Goal: Task Accomplishment & Management: Use online tool/utility

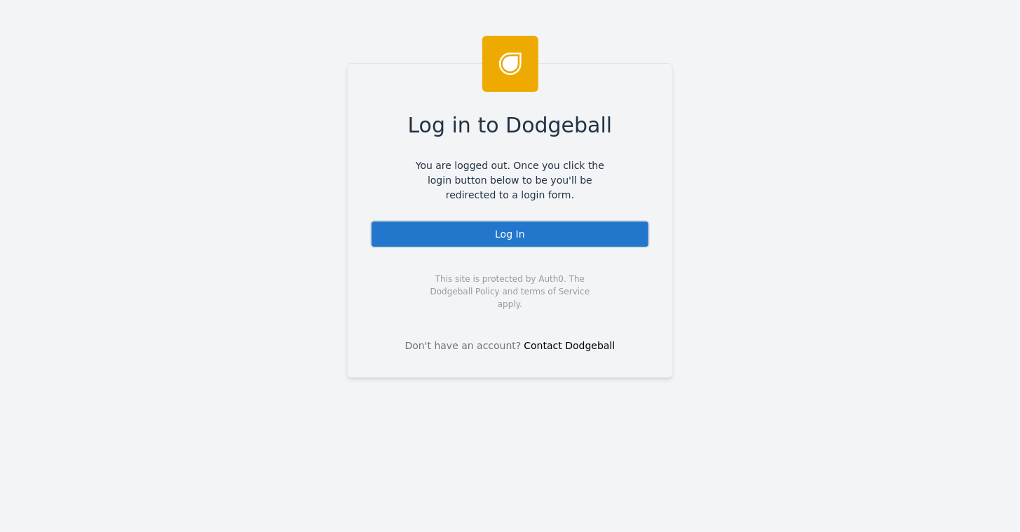
click at [502, 226] on div "Log In" at bounding box center [510, 234] width 280 height 28
click at [499, 237] on div "Log In" at bounding box center [510, 234] width 280 height 28
click at [488, 238] on div "Log In" at bounding box center [510, 234] width 280 height 28
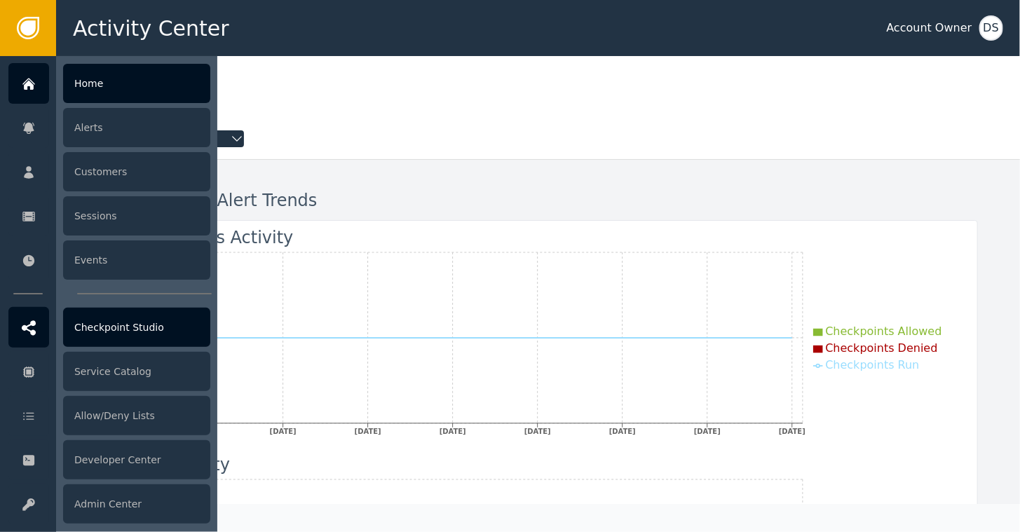
click at [36, 326] on div at bounding box center [28, 327] width 41 height 41
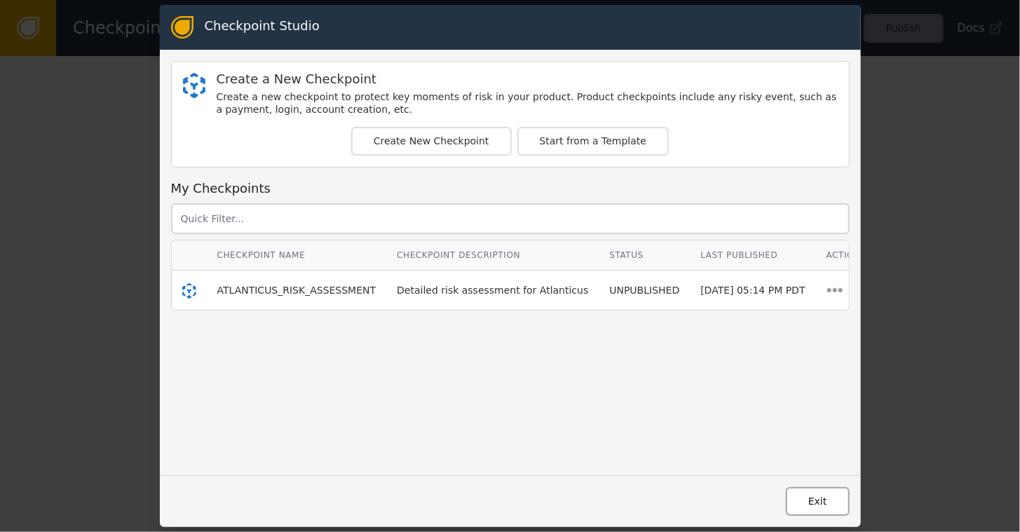
click at [800, 505] on button "Exit" at bounding box center [818, 501] width 64 height 29
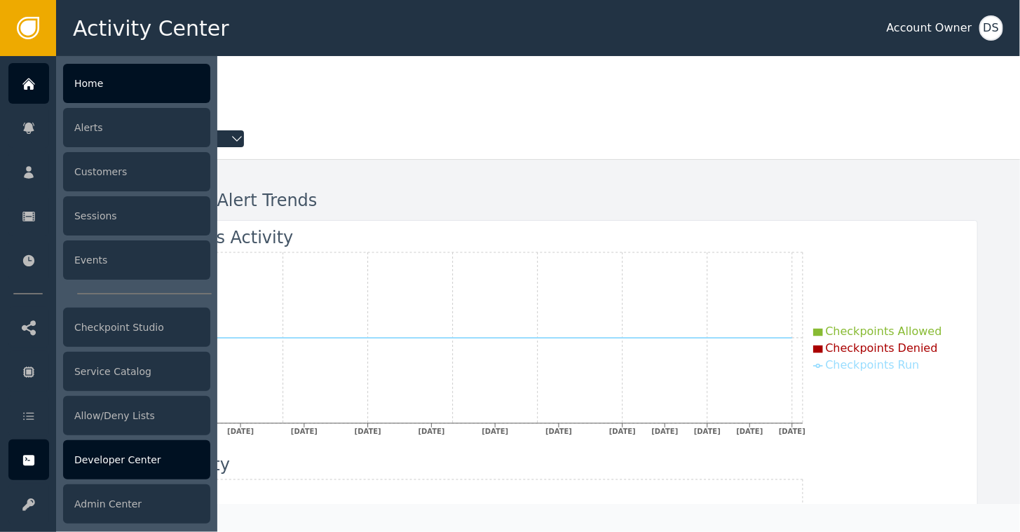
click at [118, 468] on div "Developer Center" at bounding box center [136, 459] width 147 height 39
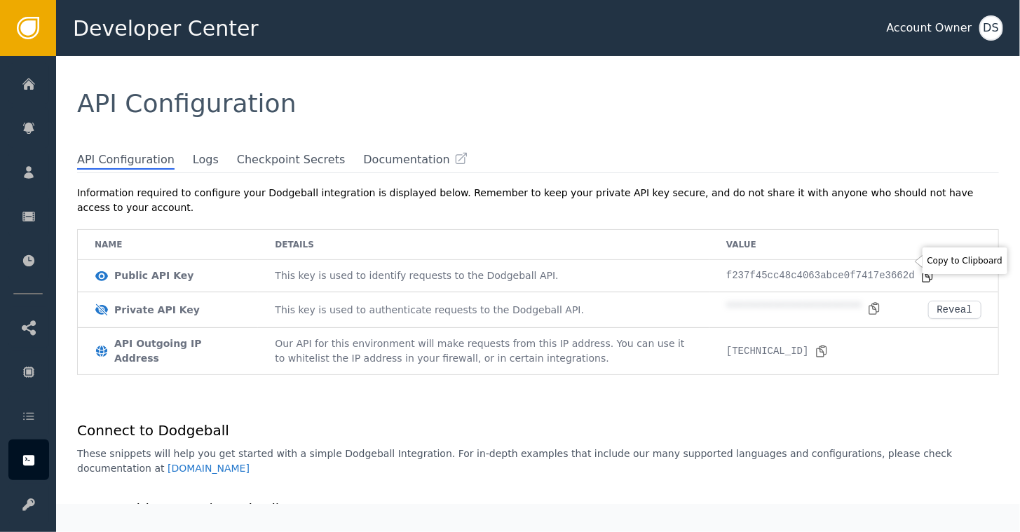
click at [920, 269] on icon at bounding box center [927, 276] width 14 height 14
click at [867, 301] on icon at bounding box center [874, 308] width 14 height 14
click at [954, 301] on button "Reveal" at bounding box center [954, 310] width 53 height 18
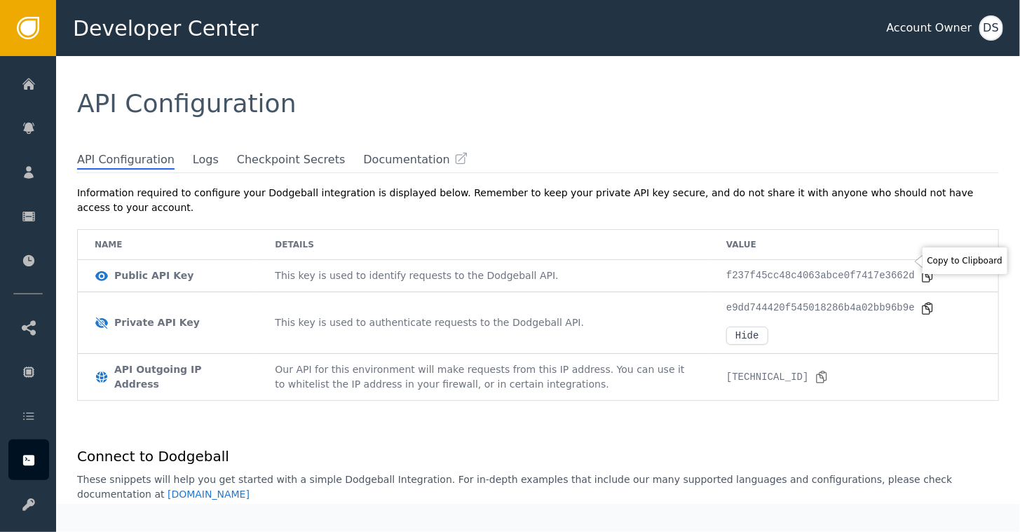
click at [920, 269] on icon at bounding box center [927, 276] width 14 height 14
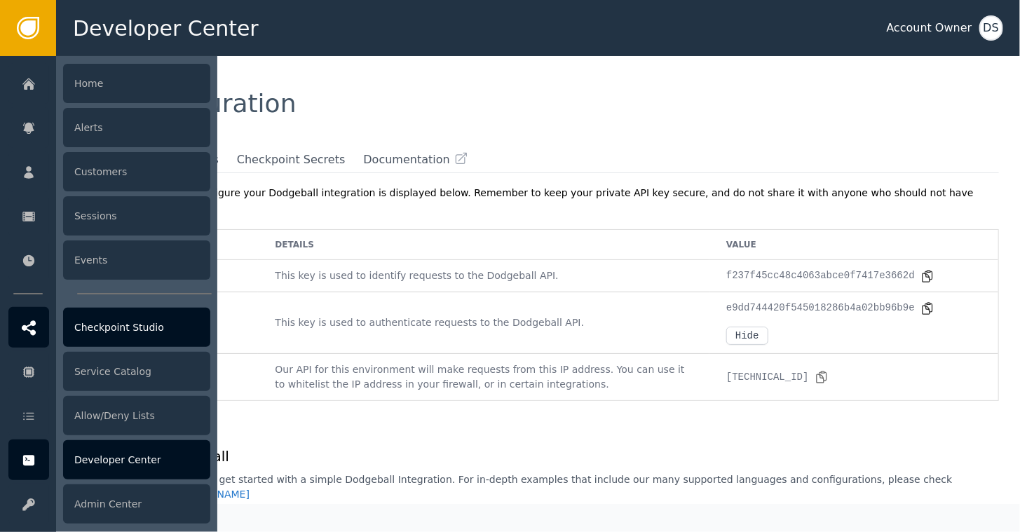
click at [120, 324] on div "Checkpoint Studio" at bounding box center [136, 327] width 147 height 39
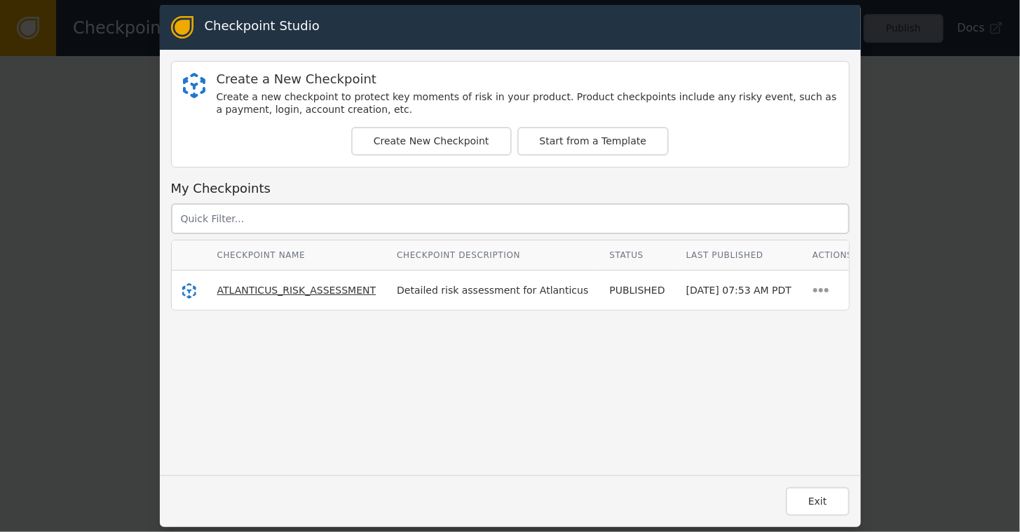
click at [259, 291] on span "ATLANTICUS_RISK_ASSESSMENT" at bounding box center [296, 289] width 159 height 11
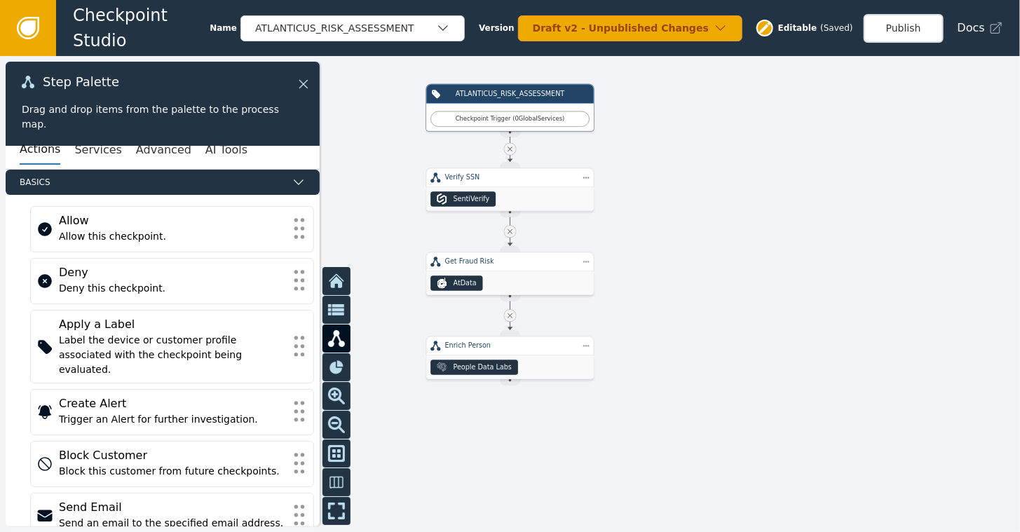
click at [300, 83] on icon at bounding box center [303, 83] width 15 height 15
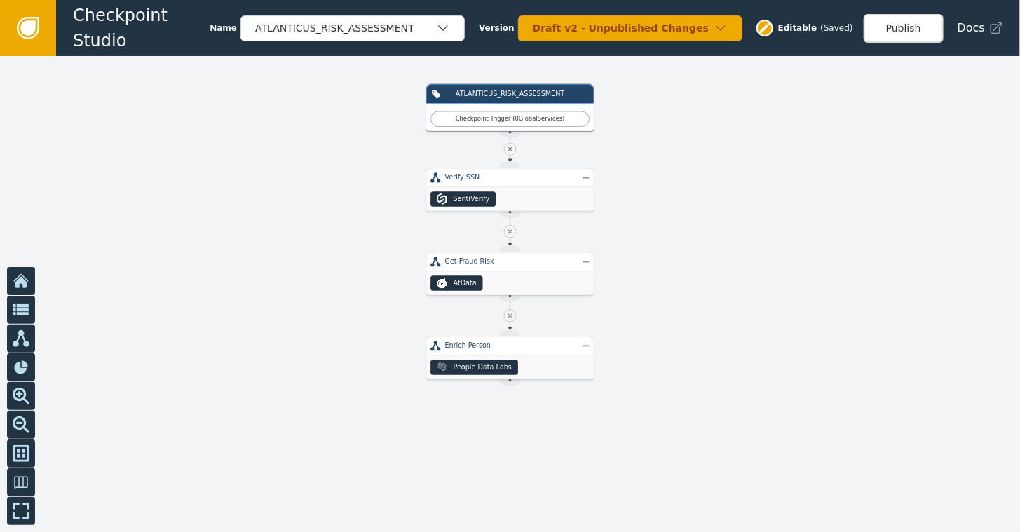
click at [21, 22] on icon at bounding box center [28, 28] width 22 height 22
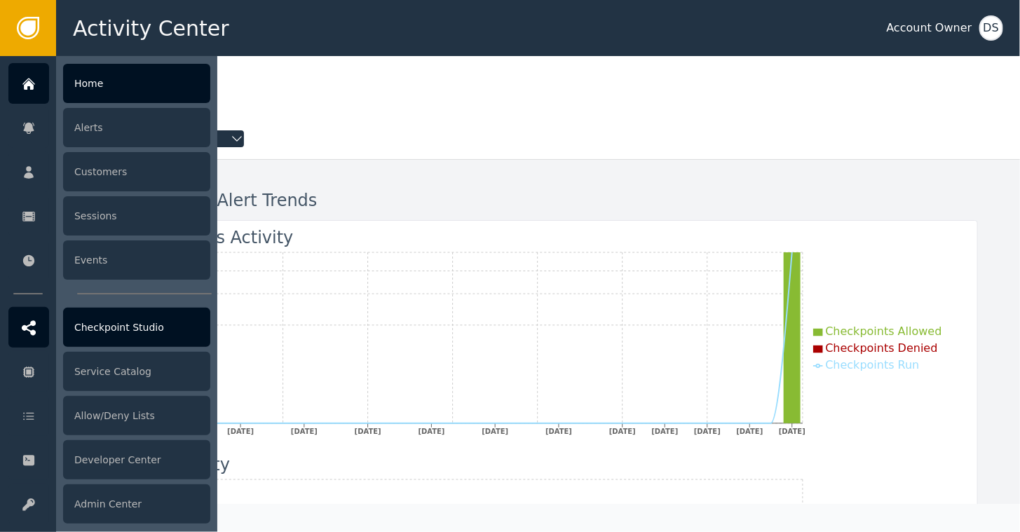
click at [96, 324] on div "Checkpoint Studio" at bounding box center [136, 327] width 147 height 39
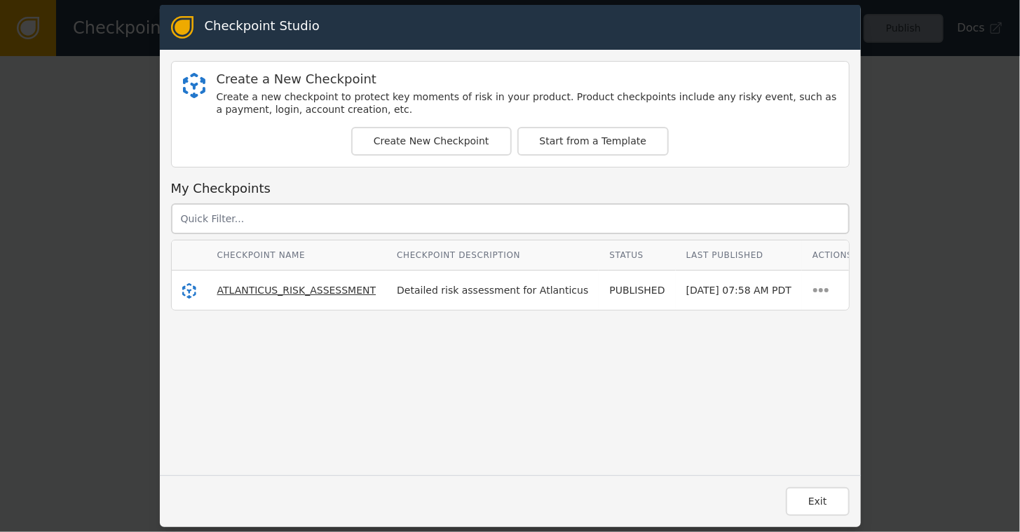
click at [256, 291] on span "ATLANTICUS_RISK_ASSESSMENT" at bounding box center [296, 289] width 159 height 11
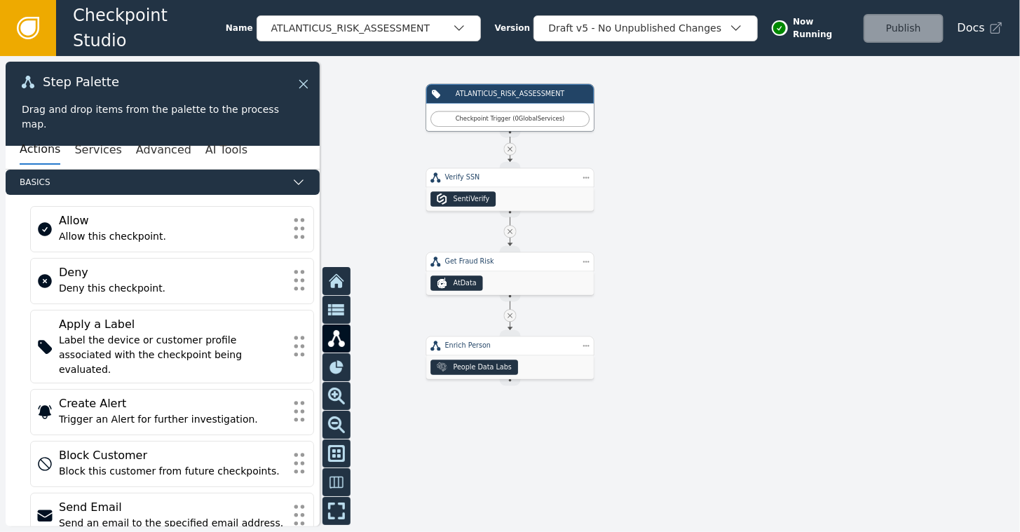
click at [306, 83] on icon at bounding box center [303, 83] width 15 height 15
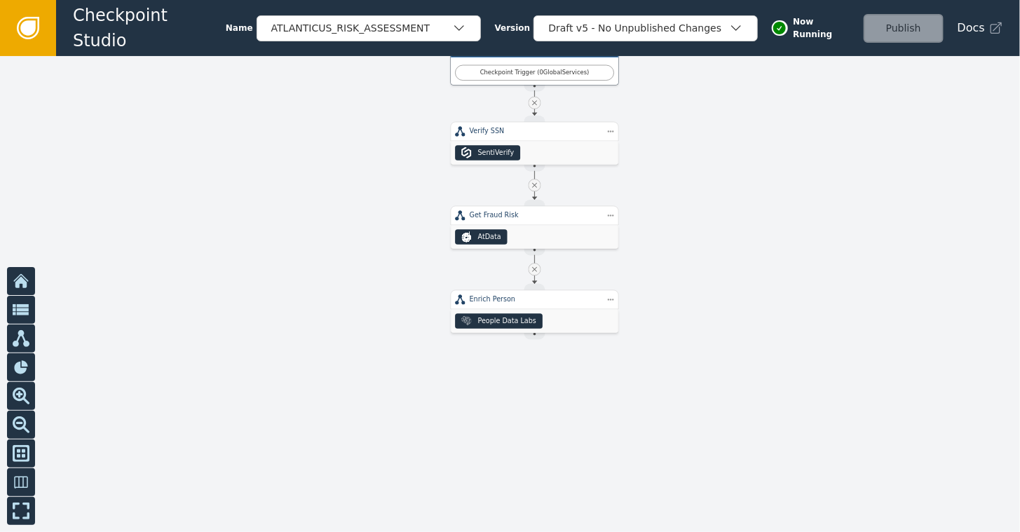
drag, startPoint x: 707, startPoint y: 296, endPoint x: 732, endPoint y: 249, distance: 52.3
click at [732, 249] on div at bounding box center [510, 294] width 1020 height 476
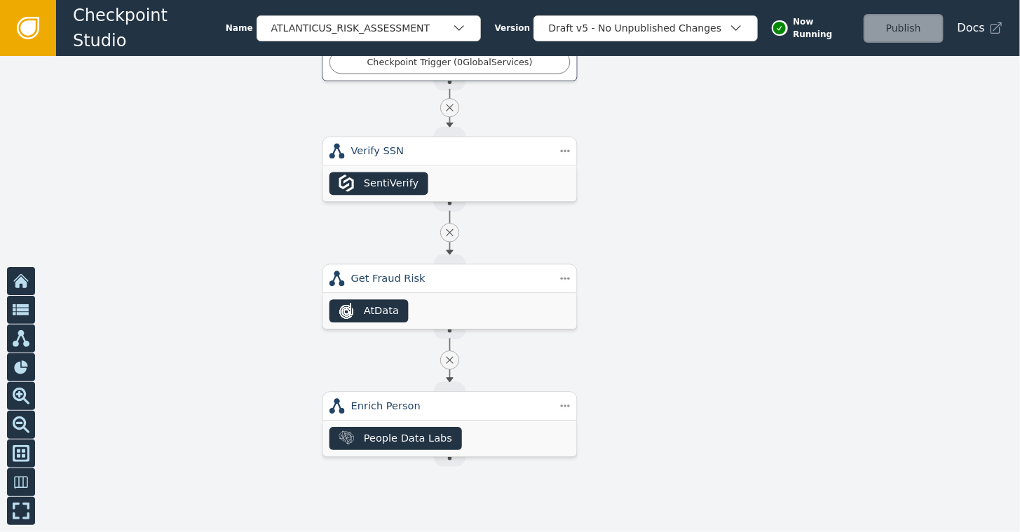
drag, startPoint x: 673, startPoint y: 208, endPoint x: 713, endPoint y: 269, distance: 72.5
click at [713, 269] on div at bounding box center [510, 294] width 1020 height 476
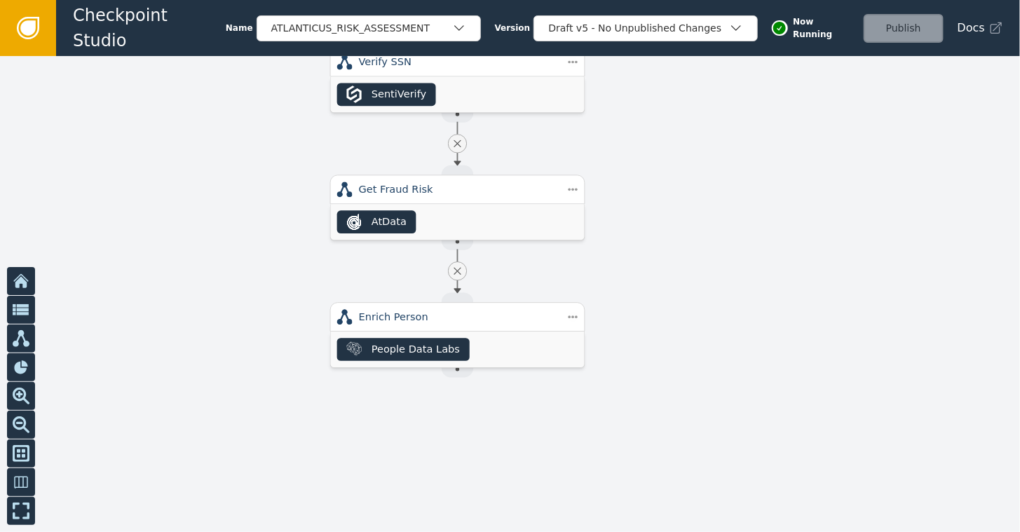
drag, startPoint x: 694, startPoint y: 298, endPoint x: 694, endPoint y: 169, distance: 128.9
click at [694, 174] on div at bounding box center [510, 294] width 1020 height 476
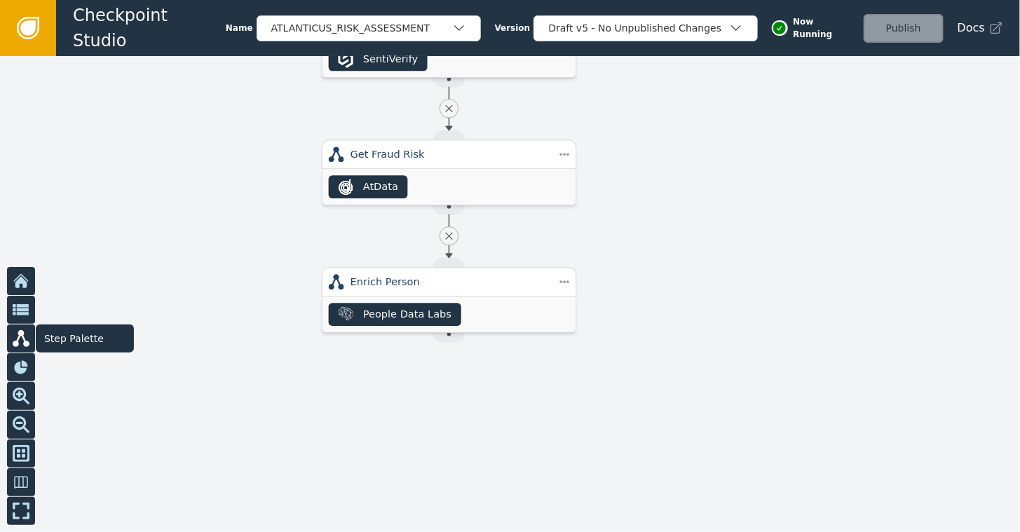
click at [21, 334] on icon at bounding box center [21, 338] width 17 height 17
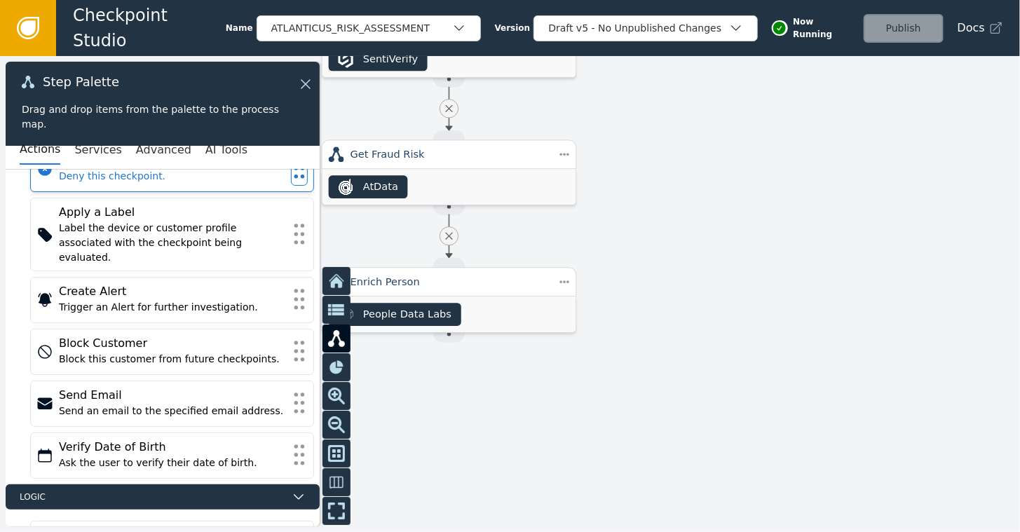
scroll to position [184, 0]
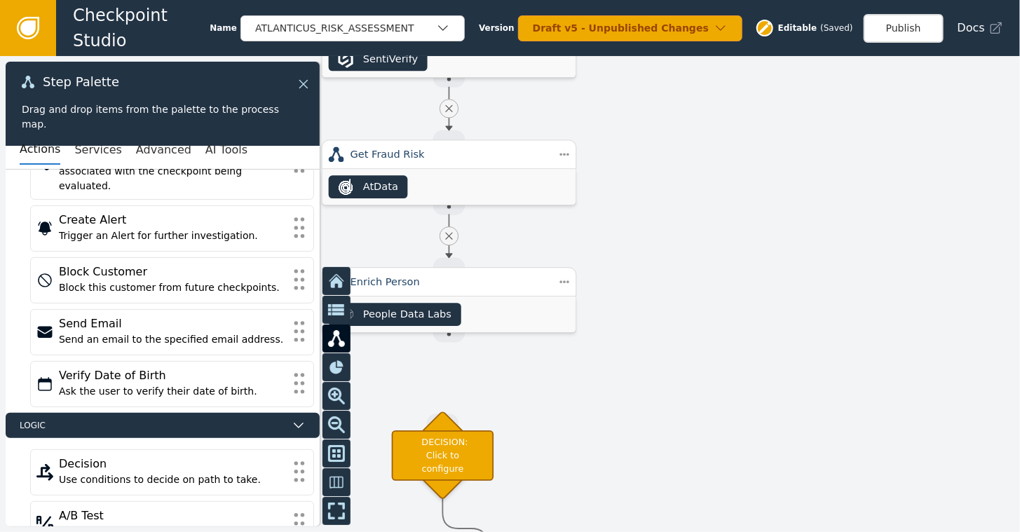
click at [305, 81] on icon at bounding box center [303, 83] width 15 height 15
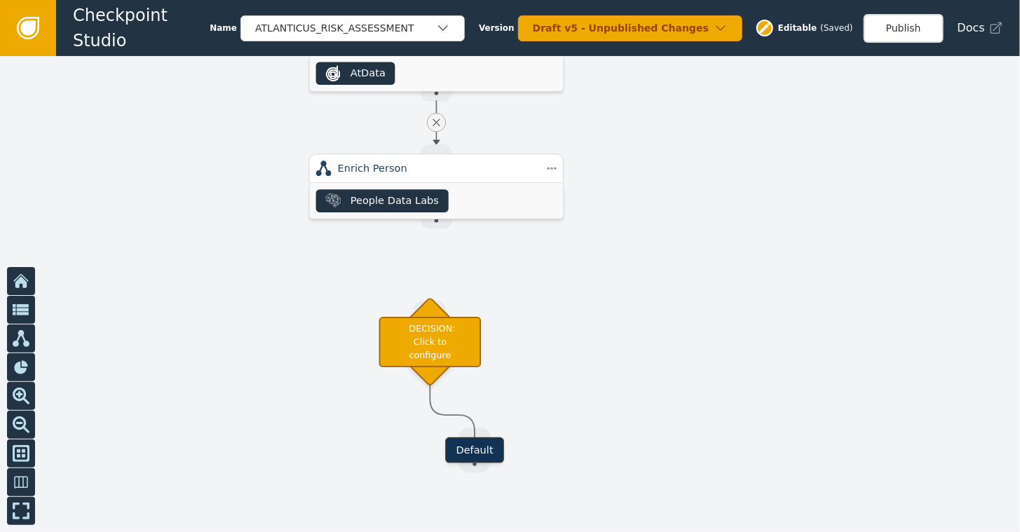
drag, startPoint x: 722, startPoint y: 350, endPoint x: 710, endPoint y: 237, distance: 114.2
click at [710, 237] on div at bounding box center [510, 294] width 1020 height 476
drag, startPoint x: 436, startPoint y: 221, endPoint x: 429, endPoint y: 247, distance: 26.9
click at [429, 283] on div "Target Handle for step Default Source Handle for step ATLANTICUS_RISK_ASSESSMEN…" at bounding box center [510, 294] width 1020 height 476
drag, startPoint x: 436, startPoint y: 222, endPoint x: 439, endPoint y: 308, distance: 86.2
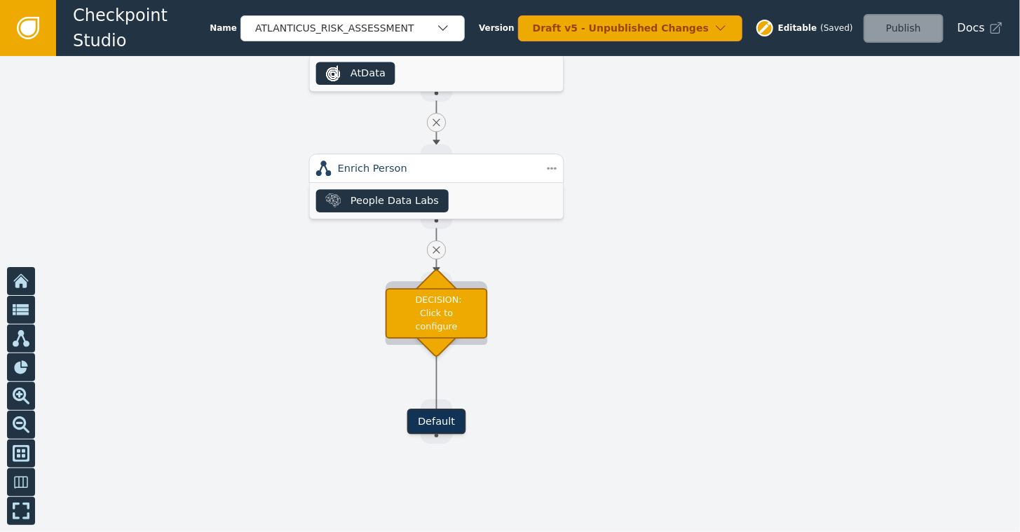
click at [445, 304] on div "DECISION: Click to configure" at bounding box center [436, 313] width 102 height 50
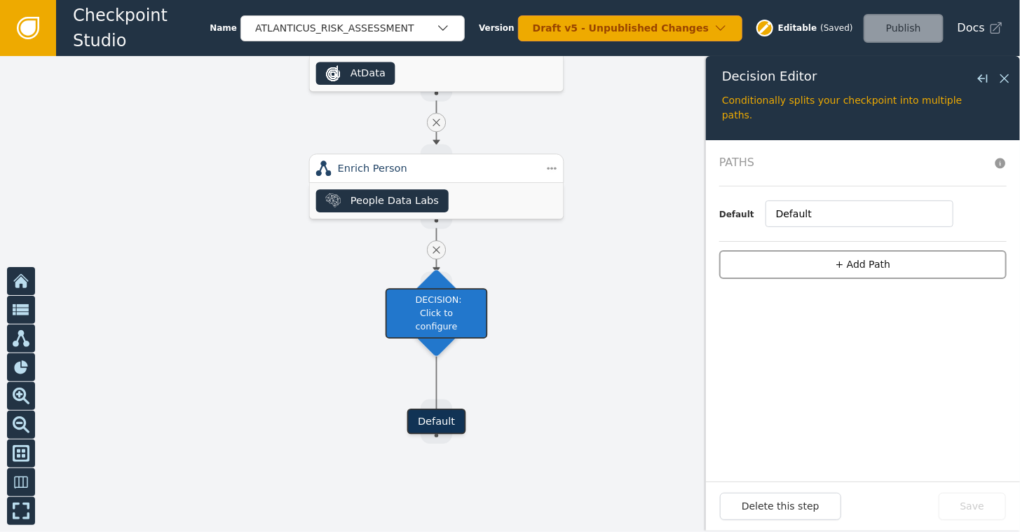
click at [854, 264] on button "+ Add Path" at bounding box center [862, 264] width 287 height 29
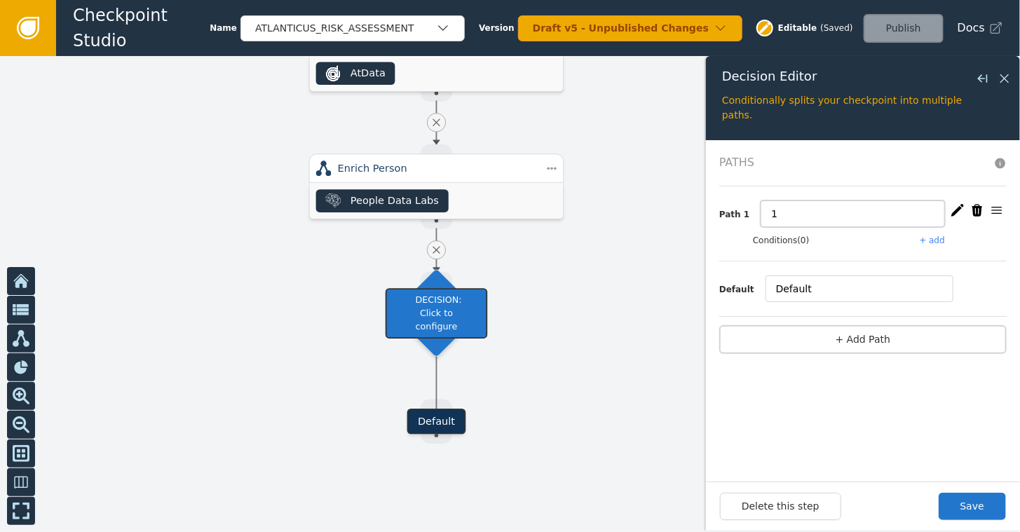
click at [779, 207] on input "1" at bounding box center [852, 213] width 184 height 27
type input "High Email Risk"
click at [944, 242] on button "+ add" at bounding box center [931, 240] width 25 height 13
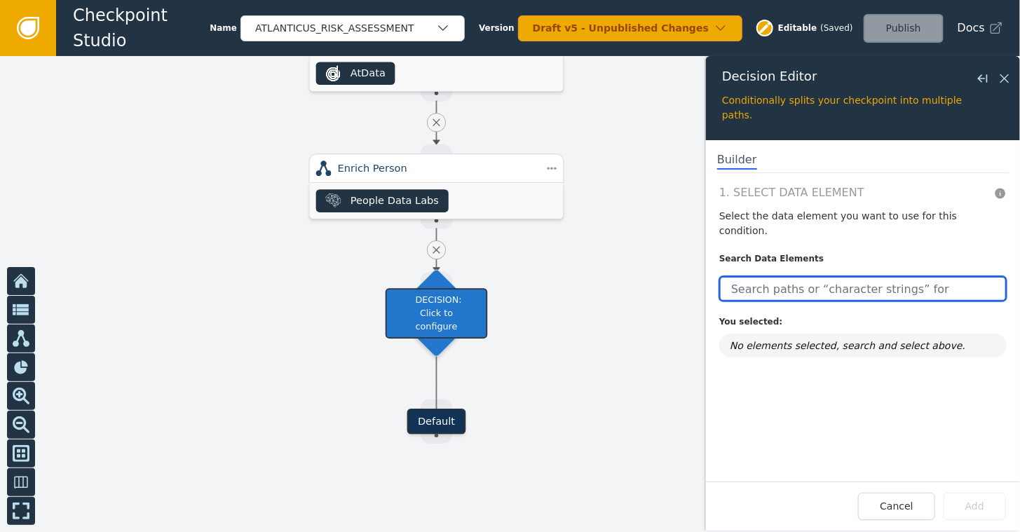
click at [821, 276] on input "text" at bounding box center [862, 288] width 287 height 25
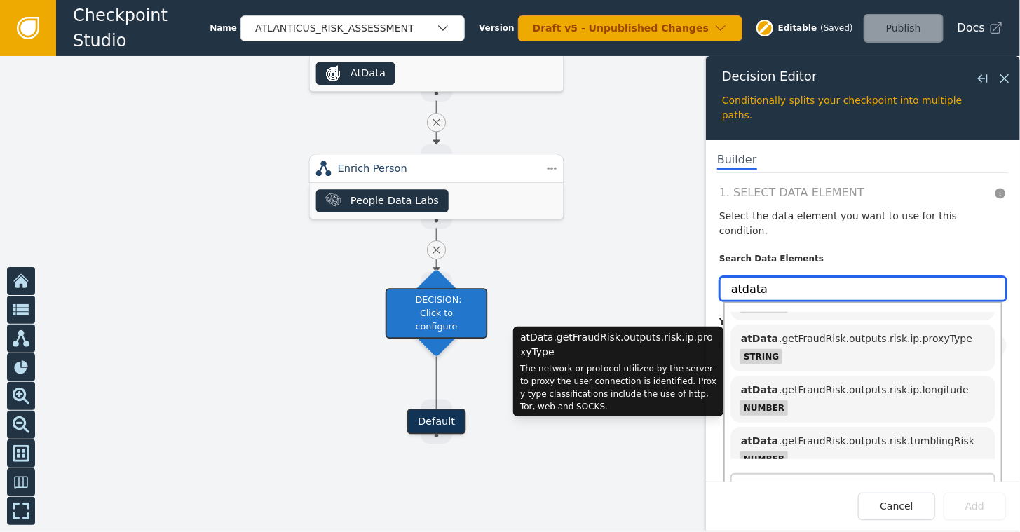
scroll to position [210, 0]
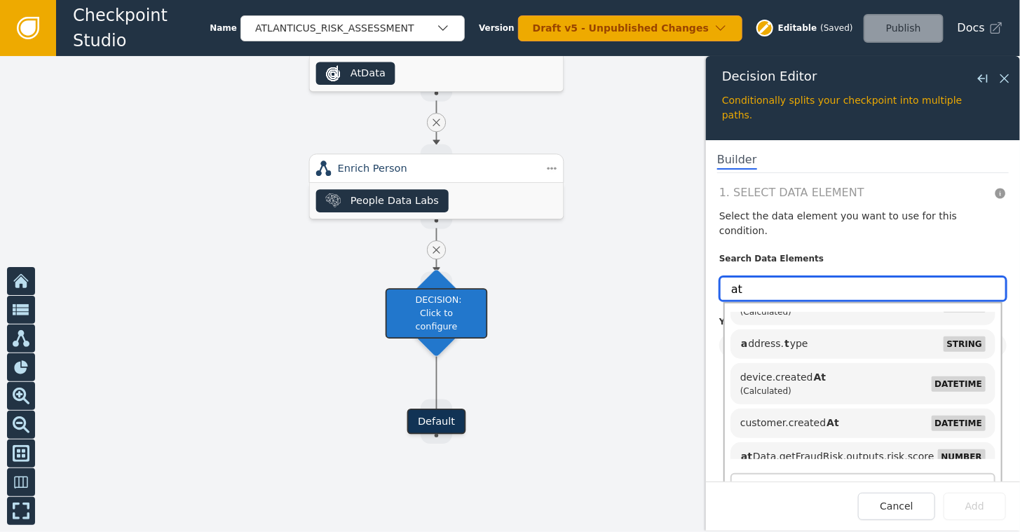
type input "a"
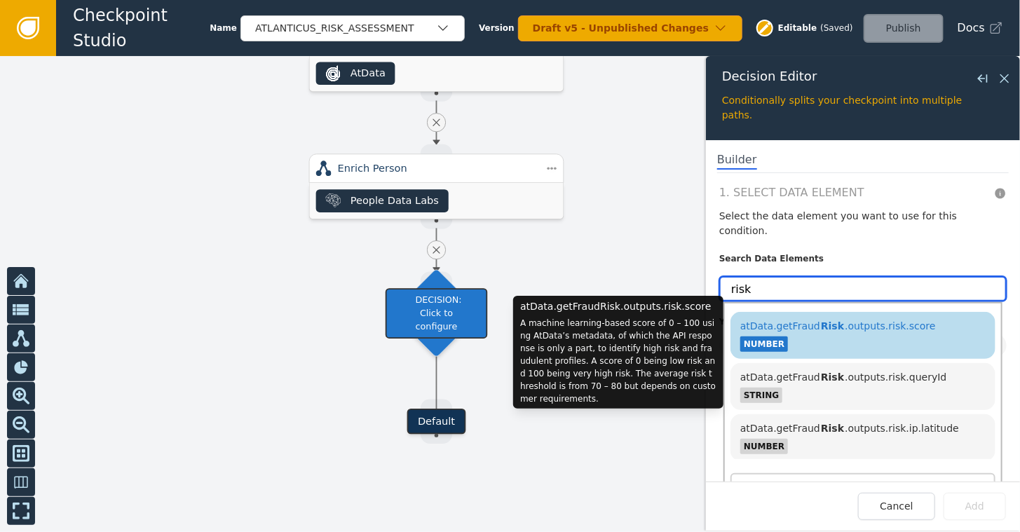
type input "risk"
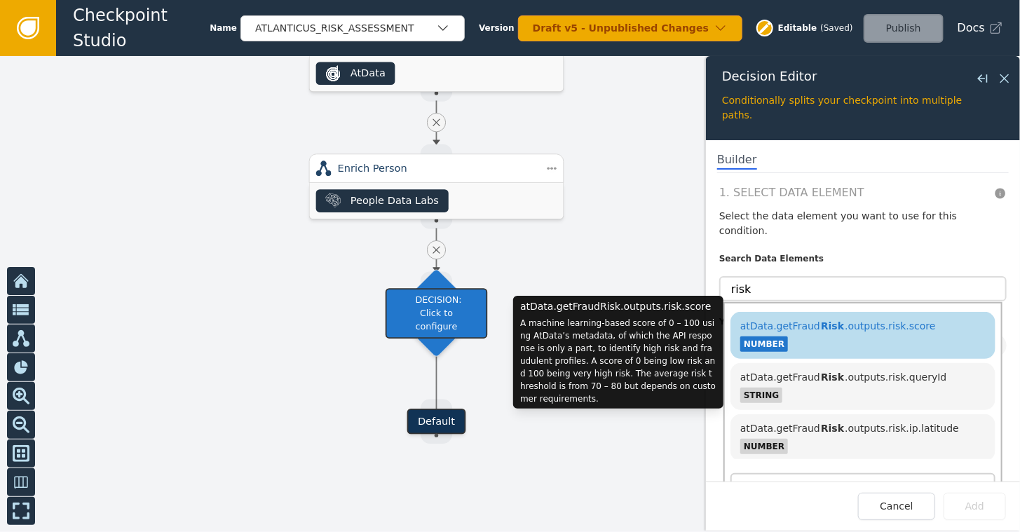
click at [830, 320] on span "atData.getFraud Risk .outputs.risk.score" at bounding box center [838, 325] width 196 height 11
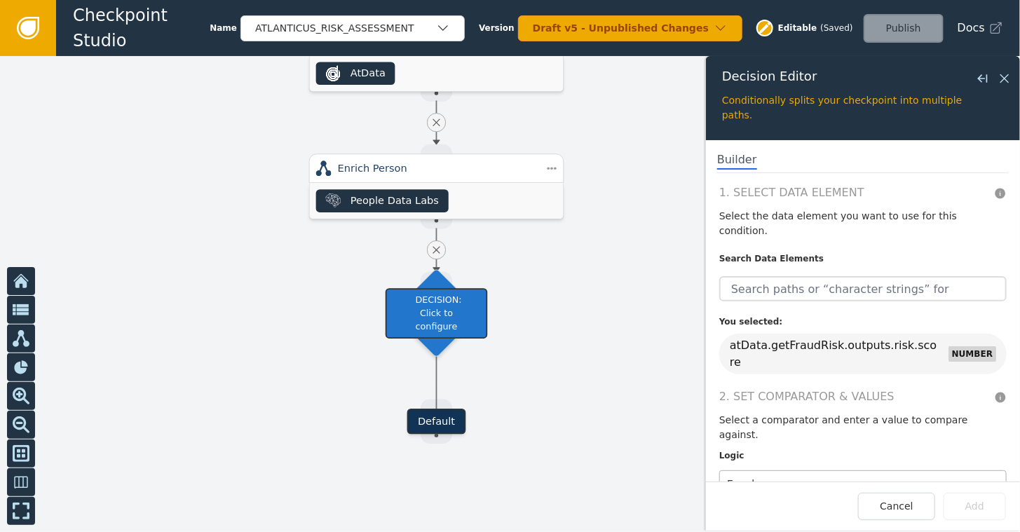
click at [818, 474] on div at bounding box center [850, 484] width 246 height 20
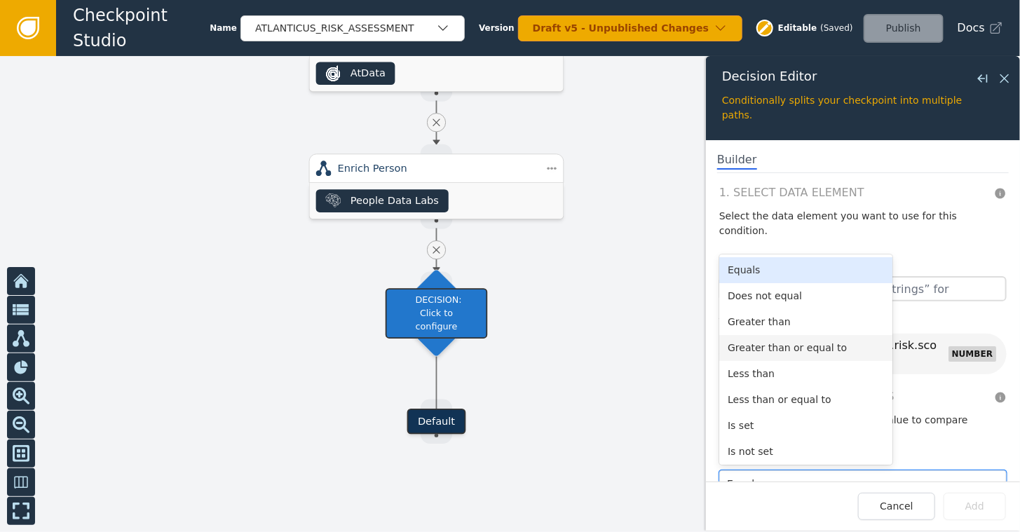
click at [806, 335] on div "Greater than or equal to" at bounding box center [805, 348] width 173 height 26
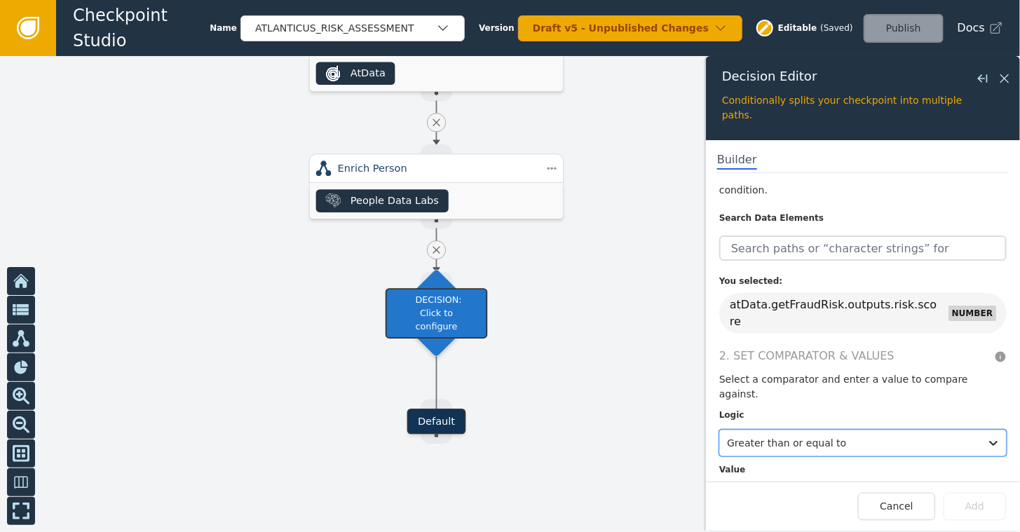
scroll to position [42, 0]
click at [828, 483] on input "text" at bounding box center [862, 496] width 287 height 27
type input "80"
click at [783, 497] on div "Cancel Add" at bounding box center [863, 506] width 286 height 27
click at [981, 511] on button "Add" at bounding box center [974, 506] width 62 height 27
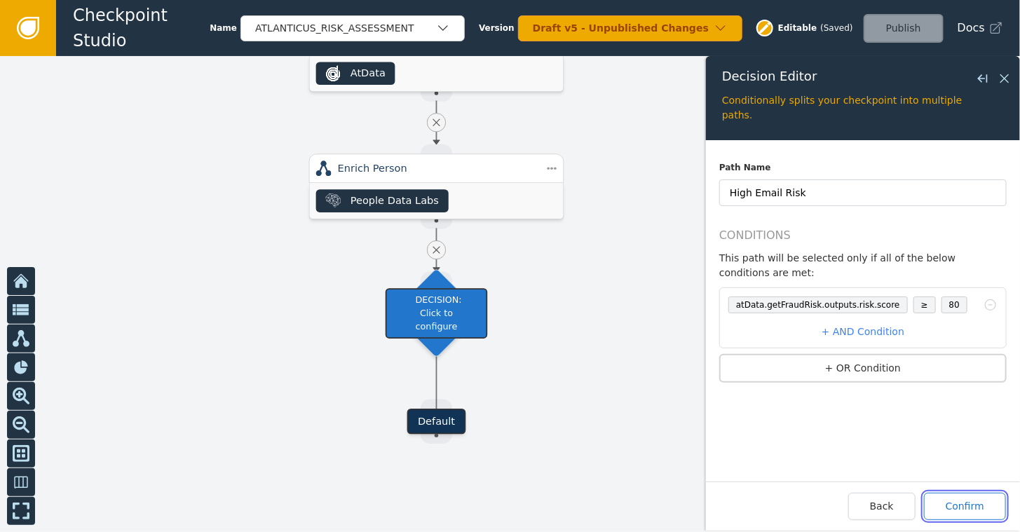
click at [971, 505] on button "Confirm" at bounding box center [965, 506] width 82 height 27
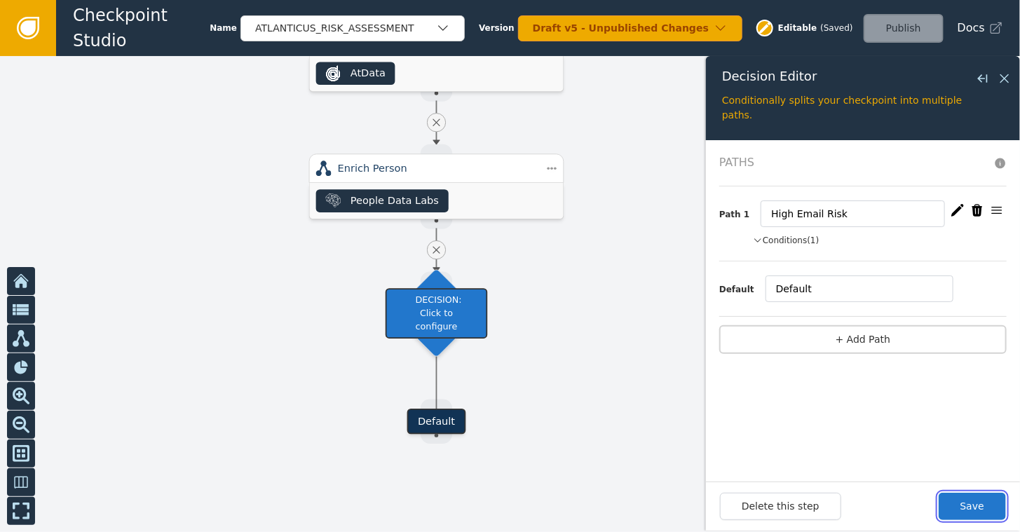
click at [971, 505] on button "Save" at bounding box center [971, 506] width 67 height 27
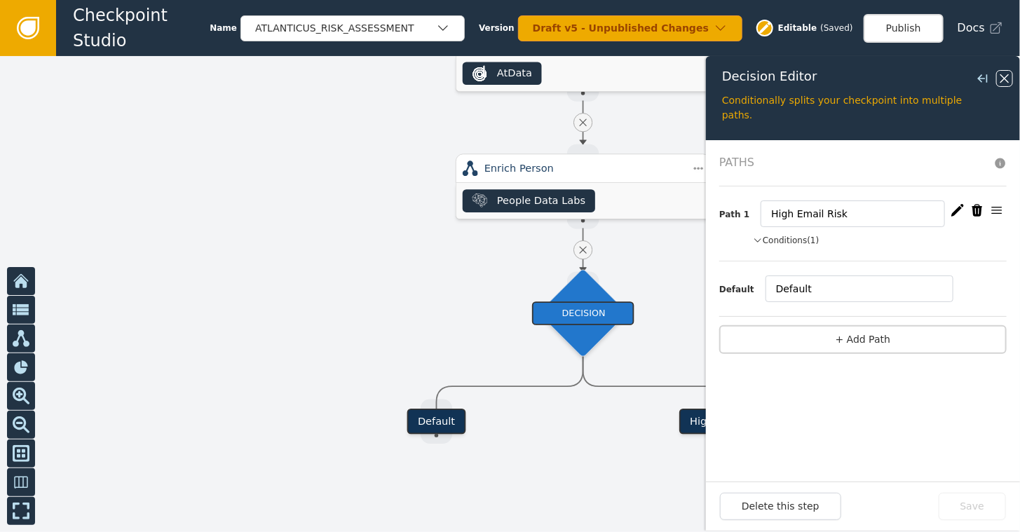
click at [999, 78] on icon at bounding box center [1003, 78] width 15 height 15
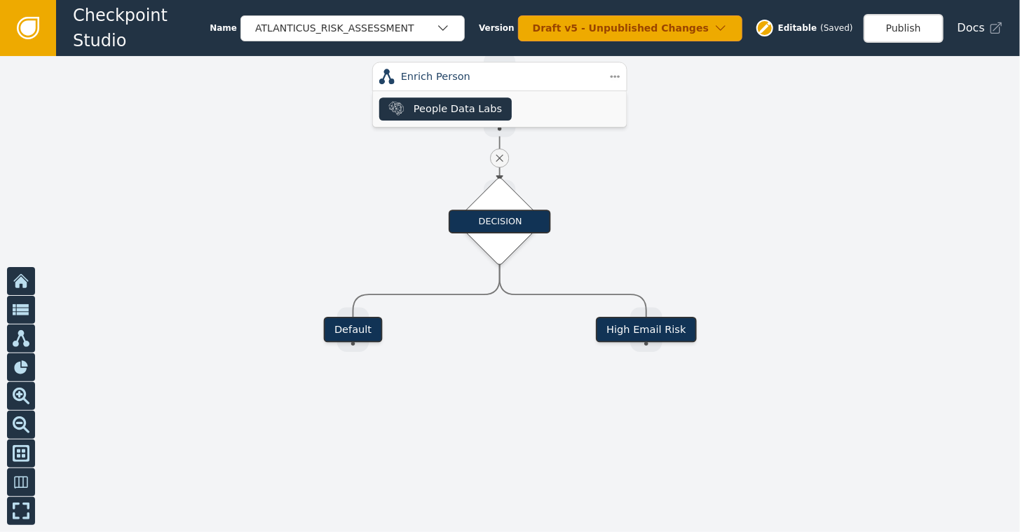
drag, startPoint x: 821, startPoint y: 283, endPoint x: 746, endPoint y: 177, distance: 130.3
click at [746, 177] on div at bounding box center [510, 294] width 1020 height 476
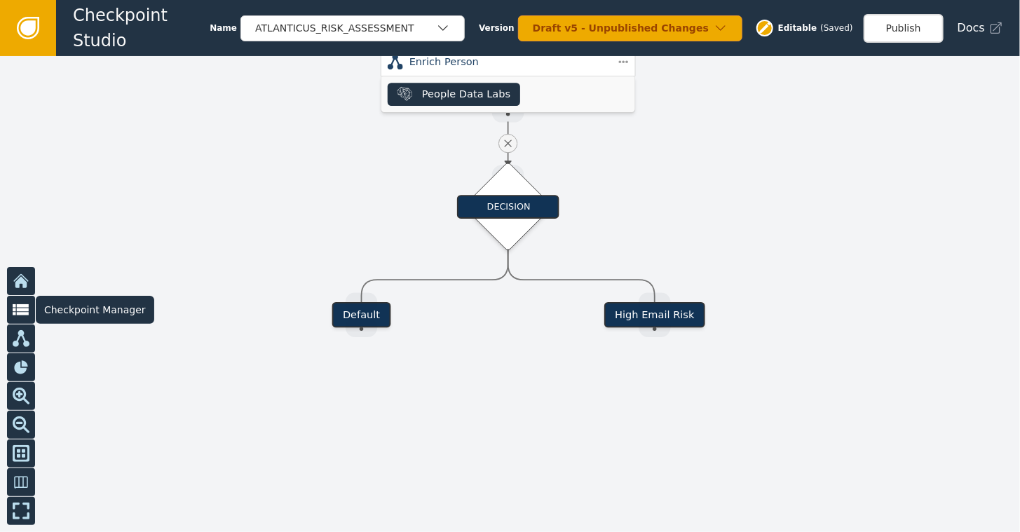
click at [14, 315] on icon at bounding box center [21, 310] width 17 height 12
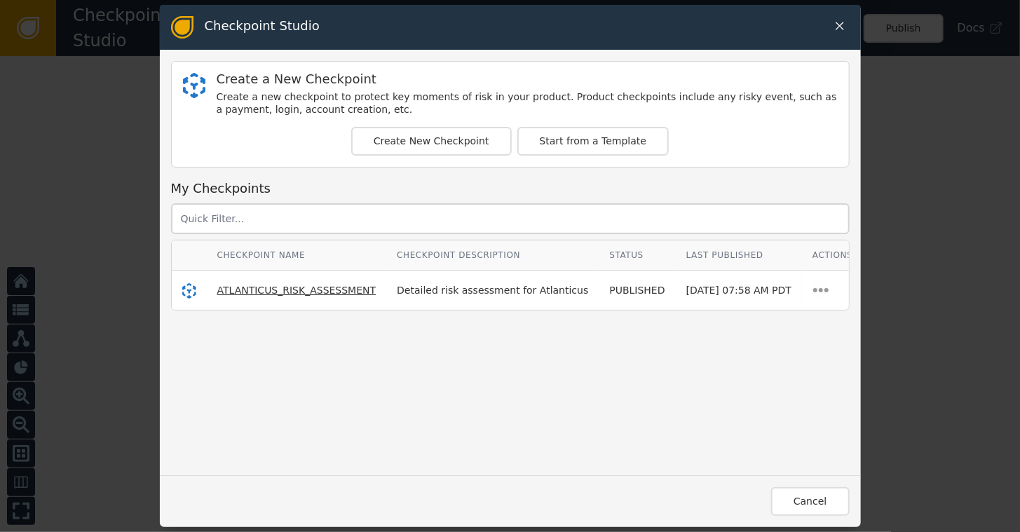
click at [245, 292] on span "ATLANTICUS_RISK_ASSESSMENT" at bounding box center [296, 289] width 159 height 11
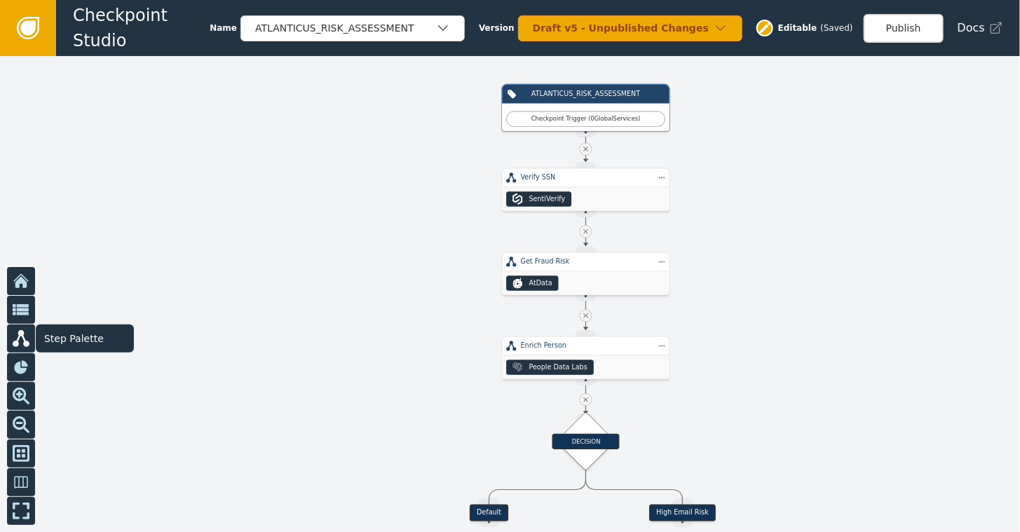
click at [15, 325] on button at bounding box center [21, 338] width 28 height 28
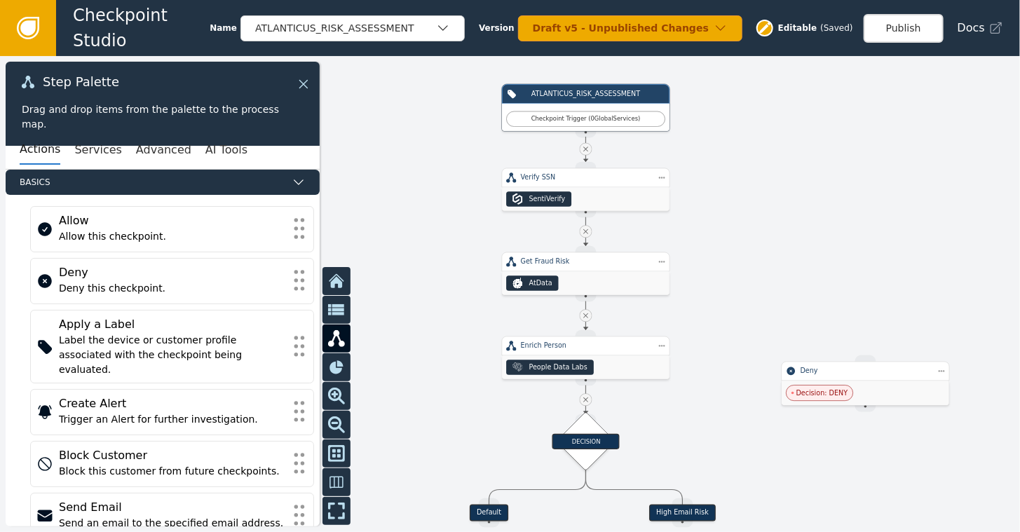
click at [302, 83] on icon at bounding box center [303, 84] width 8 height 8
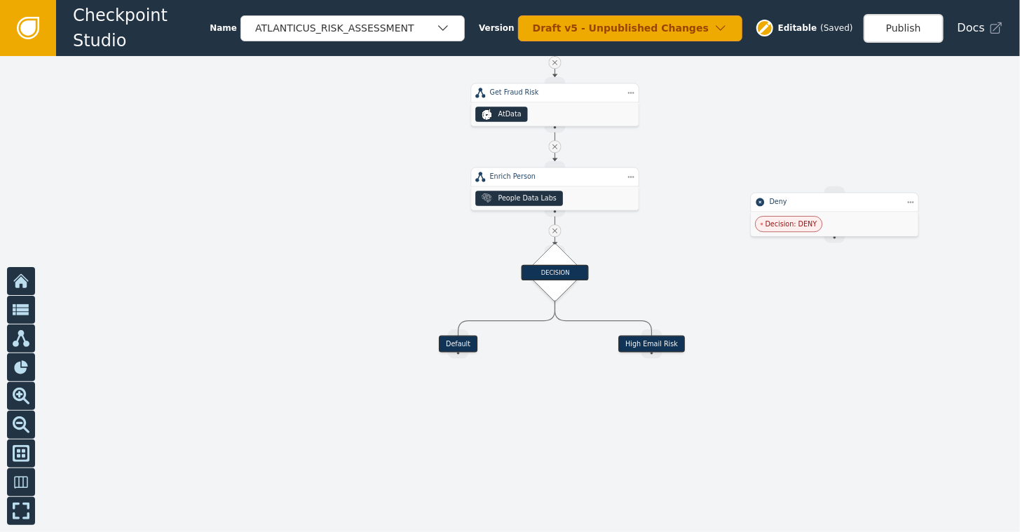
drag, startPoint x: 362, startPoint y: 239, endPoint x: 313, endPoint y: 48, distance: 196.8
click at [313, 1] on div "Checkpoint Studio Name ATLANTICUS_RISK_ASSESSMENT Version Draft v5 - Unpublishe…" at bounding box center [510, 0] width 1020 height 1
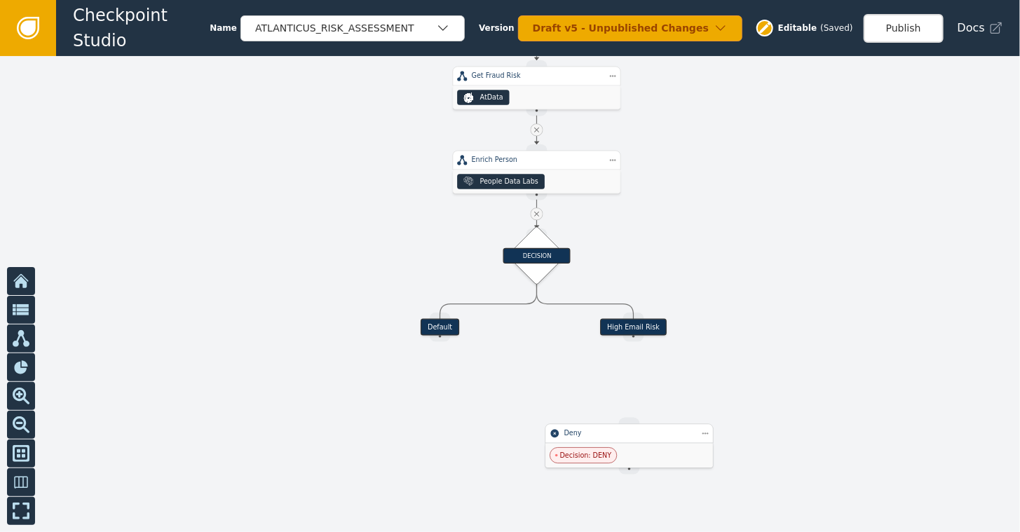
drag, startPoint x: 821, startPoint y: 182, endPoint x: 631, endPoint y: 426, distance: 309.5
click at [631, 428] on div "Deny" at bounding box center [629, 433] width 130 height 10
drag, startPoint x: 633, startPoint y: 338, endPoint x: 625, endPoint y: 416, distance: 78.9
click at [625, 184] on div "Target Handle for step Default Source Handle for step Target Handle for step Hi…" at bounding box center [746, 40] width 612 height 285
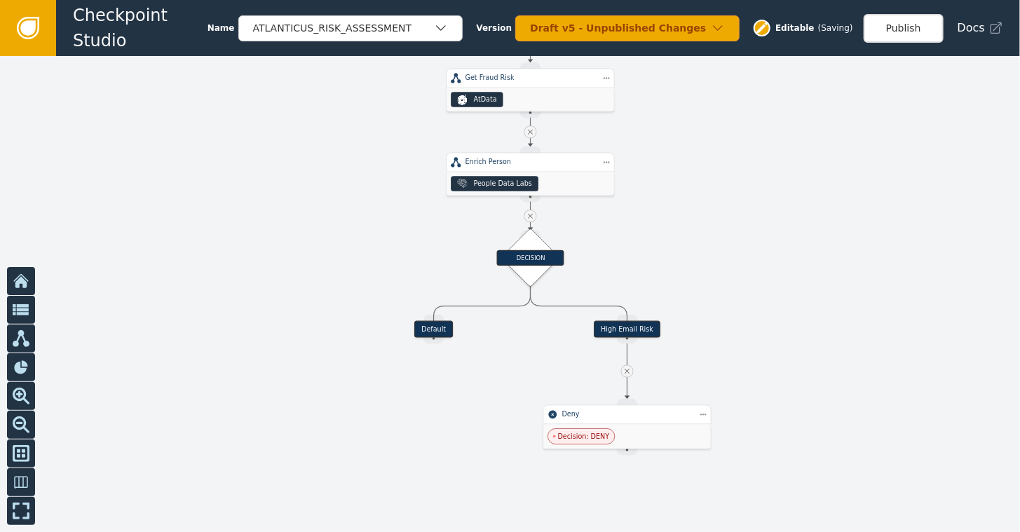
click at [783, 306] on div at bounding box center [510, 294] width 1020 height 476
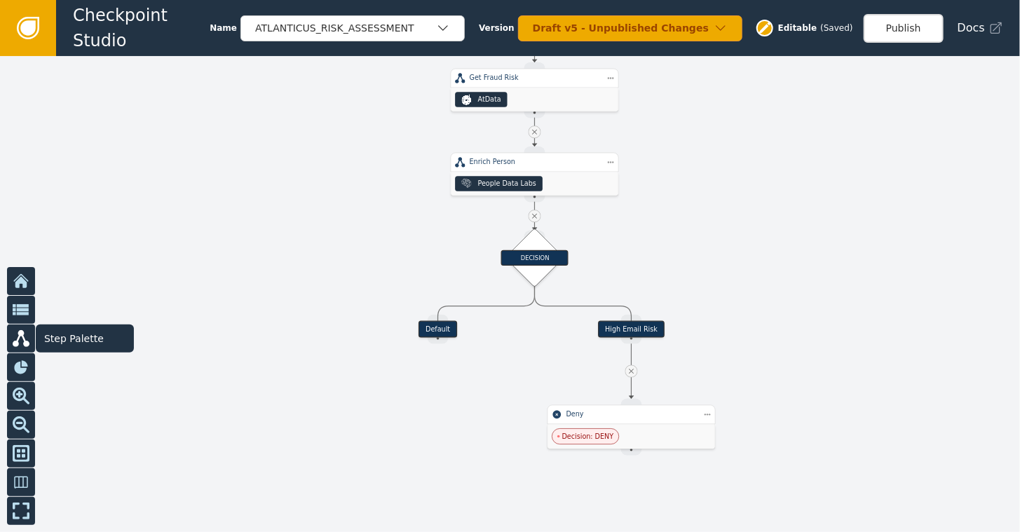
click at [25, 334] on icon at bounding box center [21, 338] width 17 height 17
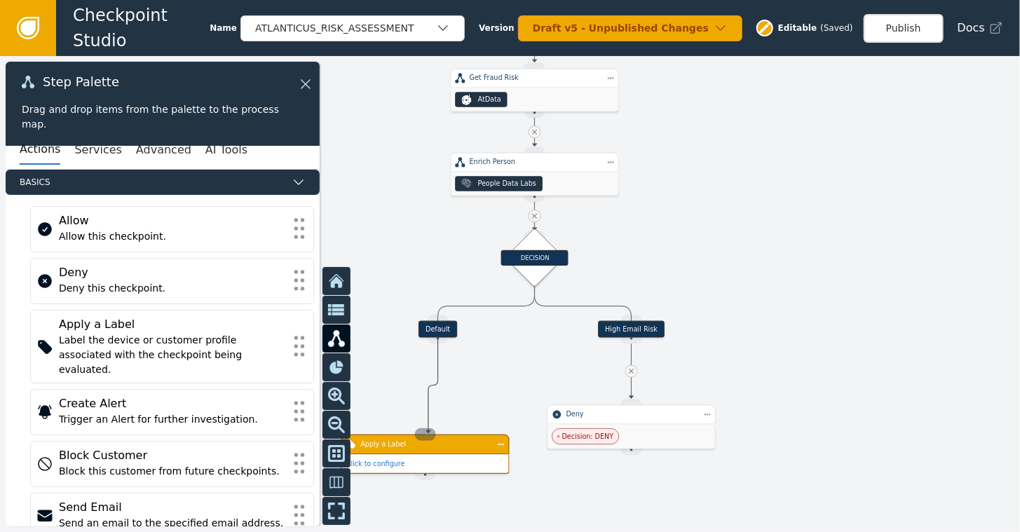
drag, startPoint x: 440, startPoint y: 332, endPoint x: 428, endPoint y: 431, distance: 99.5
click at [438, 186] on div "Target Handle for step Default Source Handle for step Target Handle for step Hi…" at bounding box center [744, 42] width 612 height 285
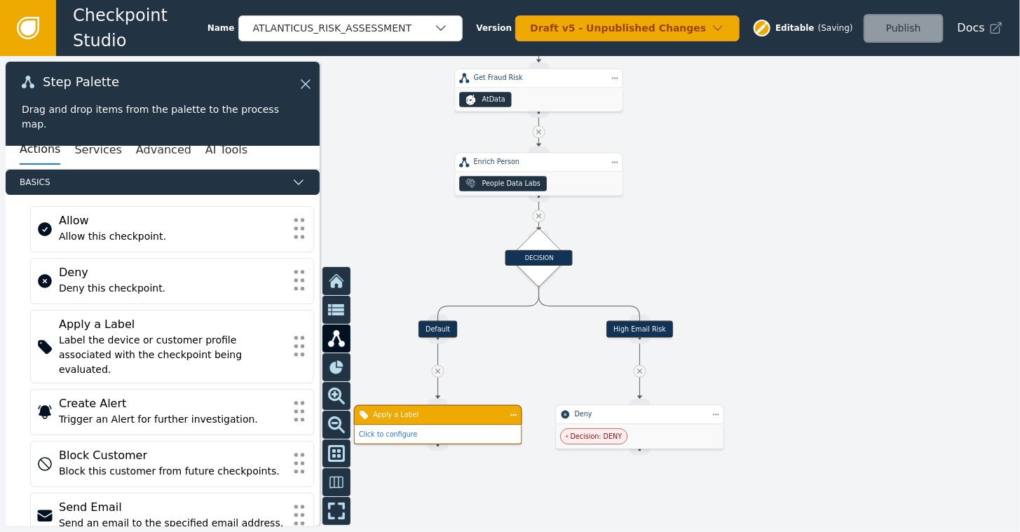
click at [417, 419] on div "Apply a Label" at bounding box center [438, 415] width 130 height 10
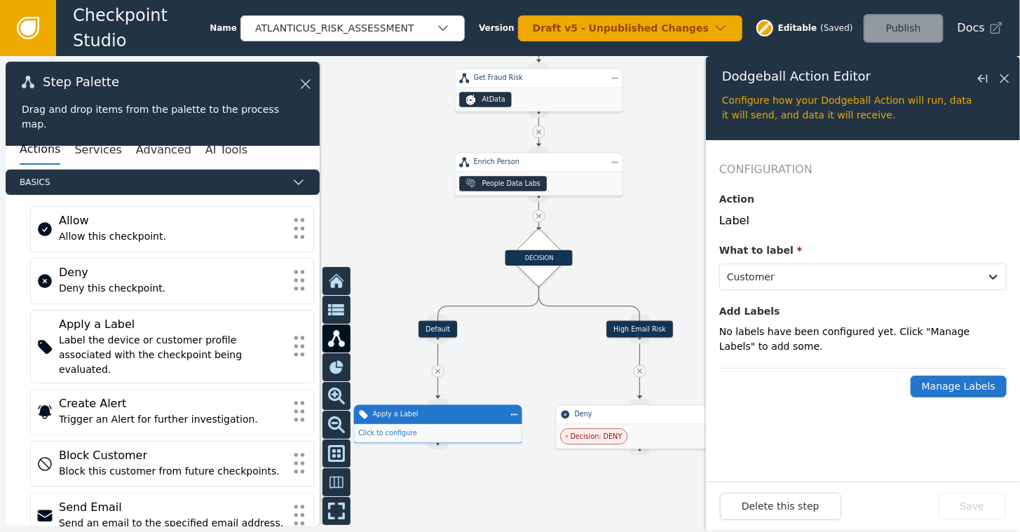
click at [952, 383] on button "Manage Labels" at bounding box center [958, 387] width 96 height 22
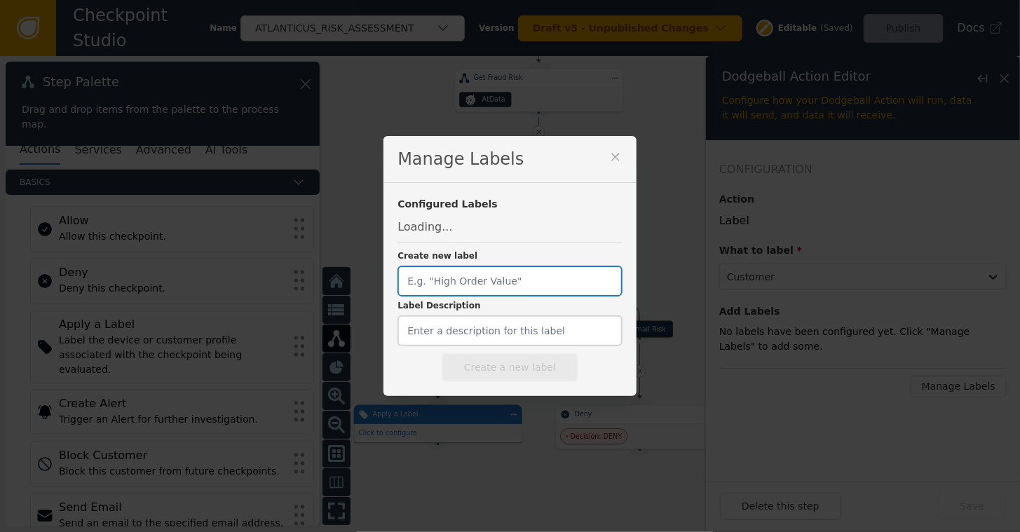
click at [526, 280] on input "Create new label" at bounding box center [509, 281] width 224 height 31
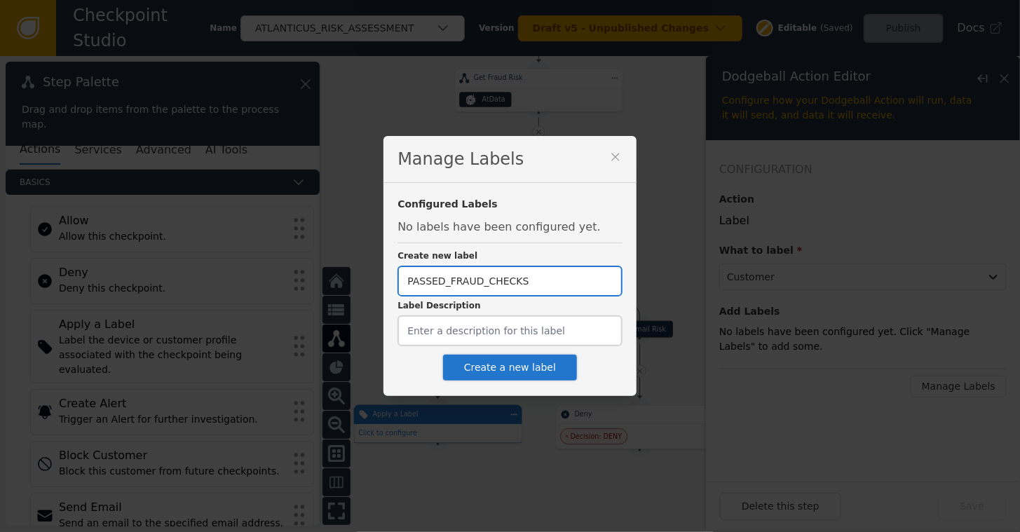
type input "PASSED_FRAUD_CHECKS"
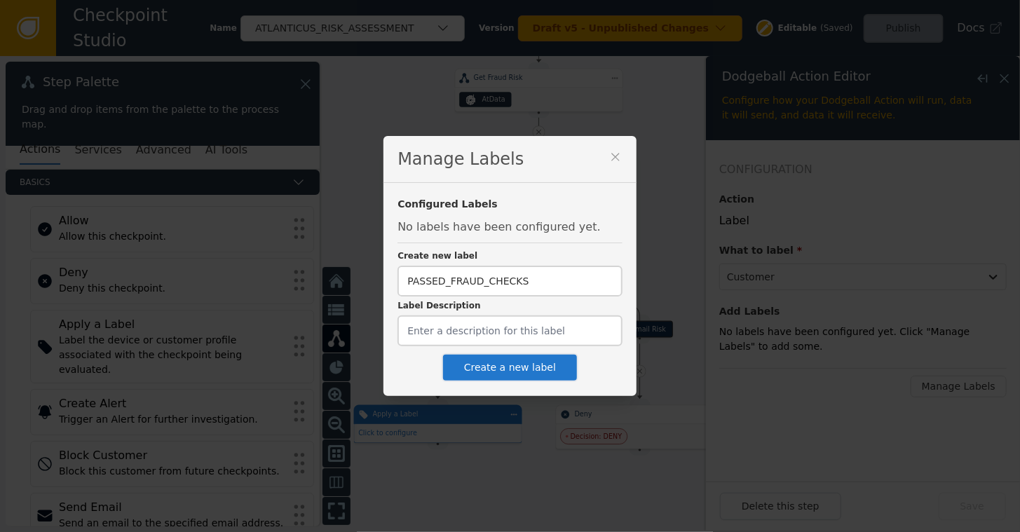
click at [505, 363] on button "Create a new label" at bounding box center [509, 367] width 137 height 29
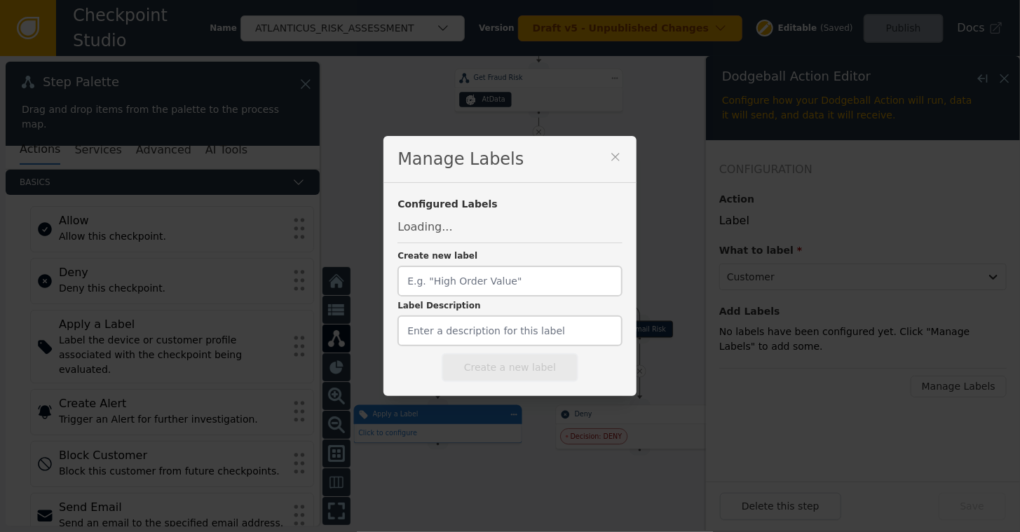
click at [611, 160] on icon at bounding box center [615, 157] width 8 height 8
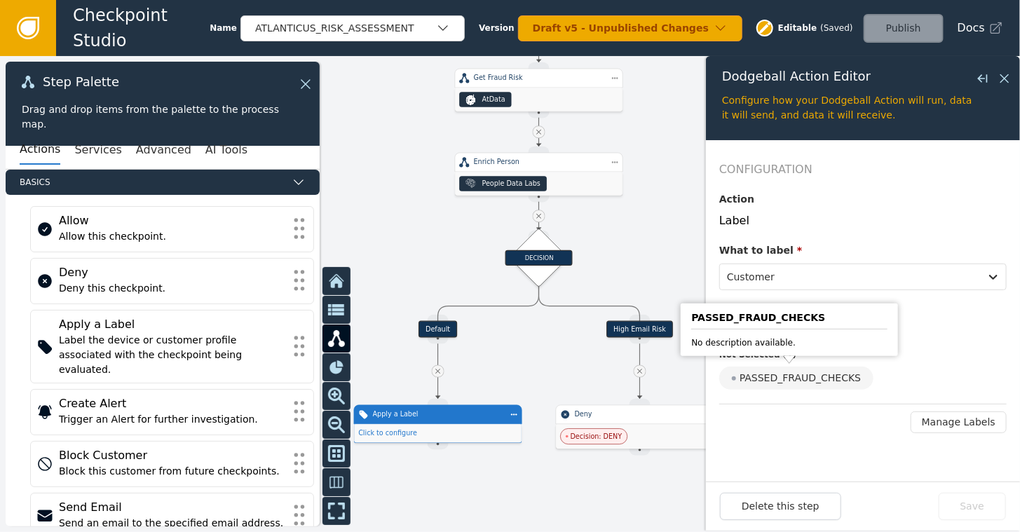
click at [784, 376] on div "PASSED_FRAUD_CHECKS" at bounding box center [796, 377] width 154 height 23
click at [0, 0] on input "PASSED_FRAUD_CHECKS" at bounding box center [0, 0] width 0 height 0
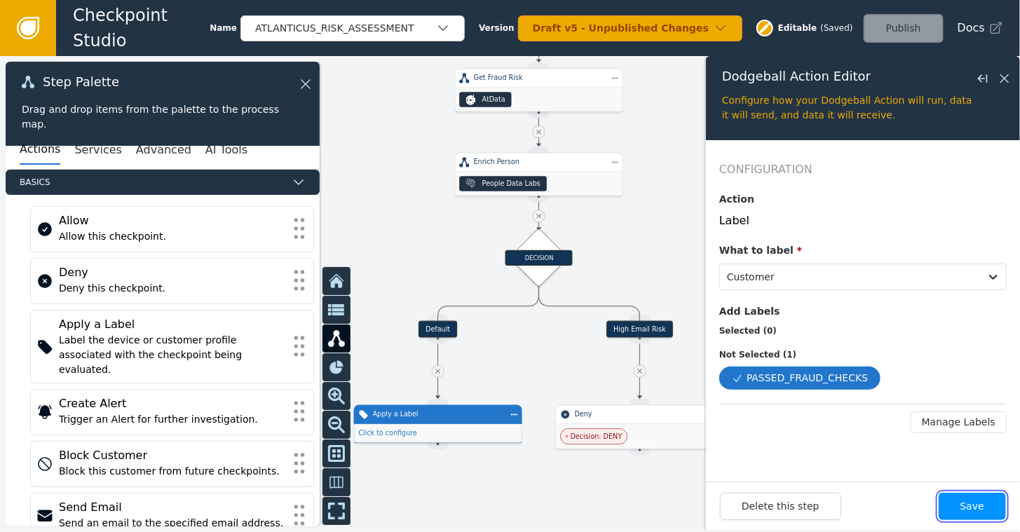
click at [978, 509] on button "Save" at bounding box center [971, 506] width 67 height 27
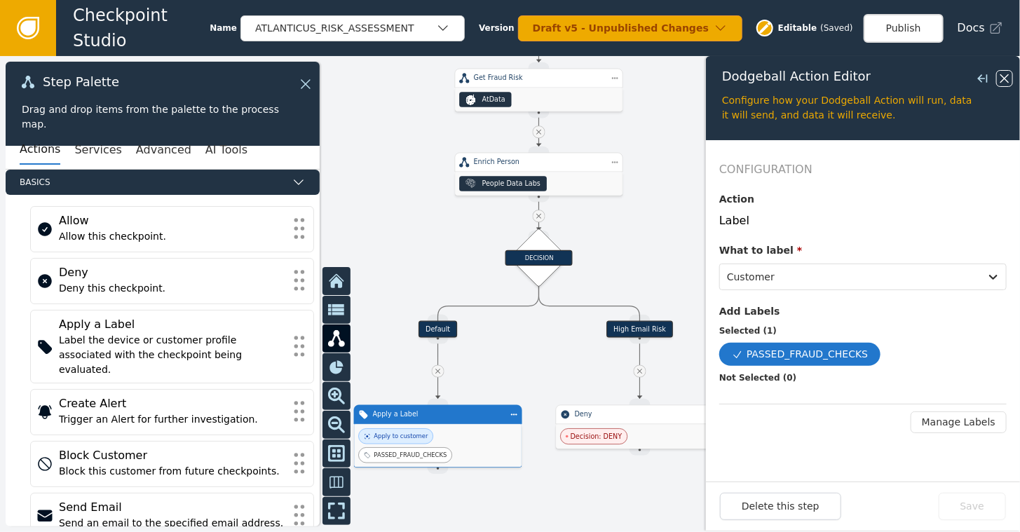
click at [1001, 76] on icon at bounding box center [1004, 78] width 8 height 8
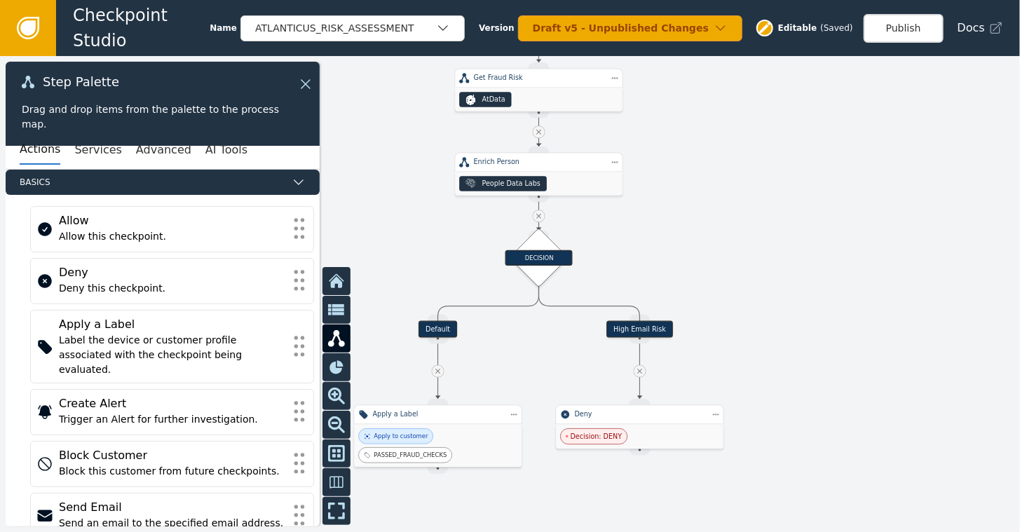
click at [827, 165] on div at bounding box center [510, 294] width 1020 height 476
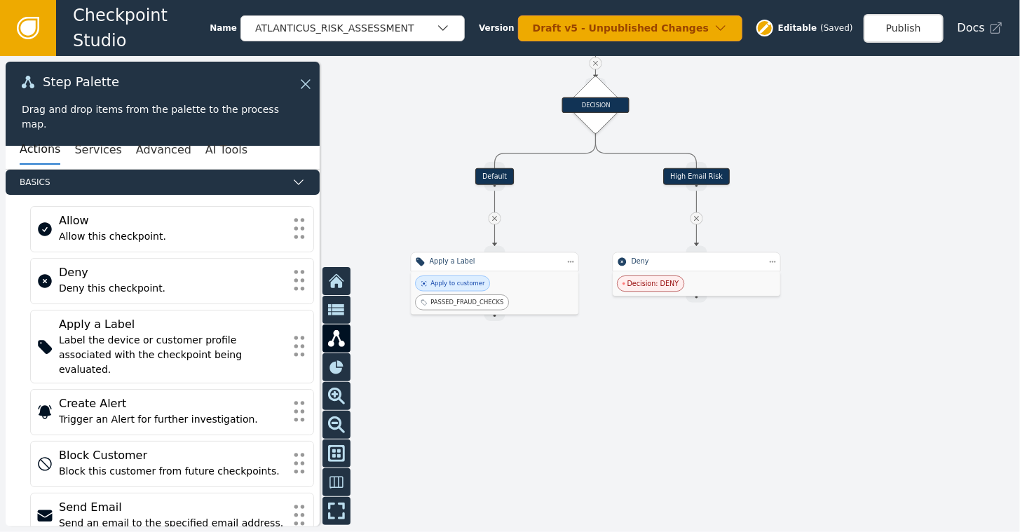
drag, startPoint x: 384, startPoint y: 311, endPoint x: 435, endPoint y: 155, distance: 164.4
click at [435, 155] on div at bounding box center [510, 294] width 1020 height 476
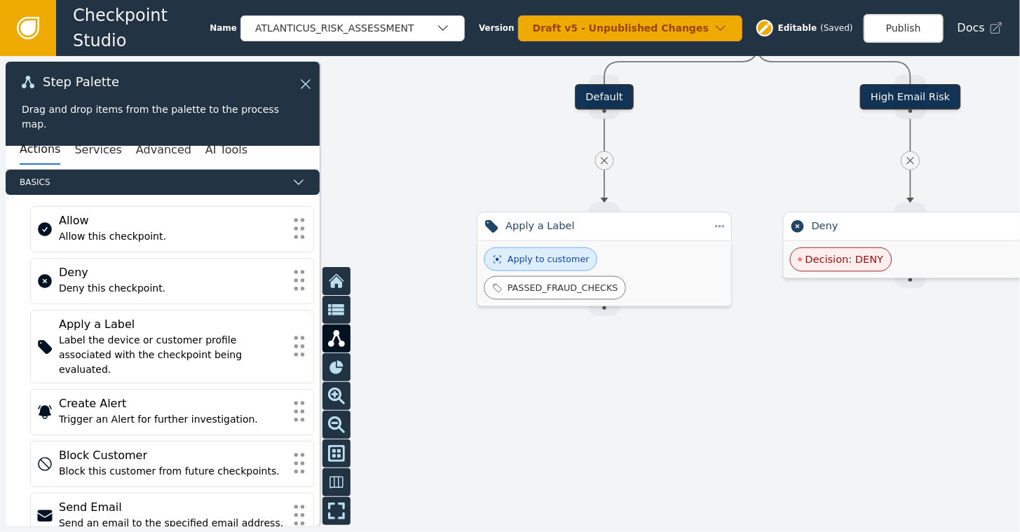
drag, startPoint x: 491, startPoint y: 369, endPoint x: 639, endPoint y: 404, distance: 151.9
click at [639, 404] on div at bounding box center [510, 294] width 1020 height 476
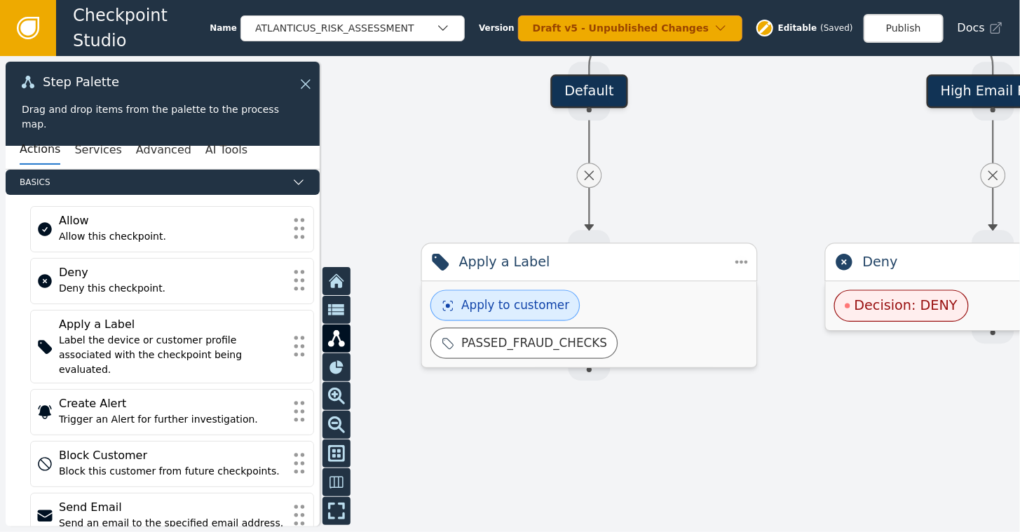
drag, startPoint x: 706, startPoint y: 100, endPoint x: 701, endPoint y: 183, distance: 83.5
click at [701, 183] on div at bounding box center [510, 294] width 1020 height 476
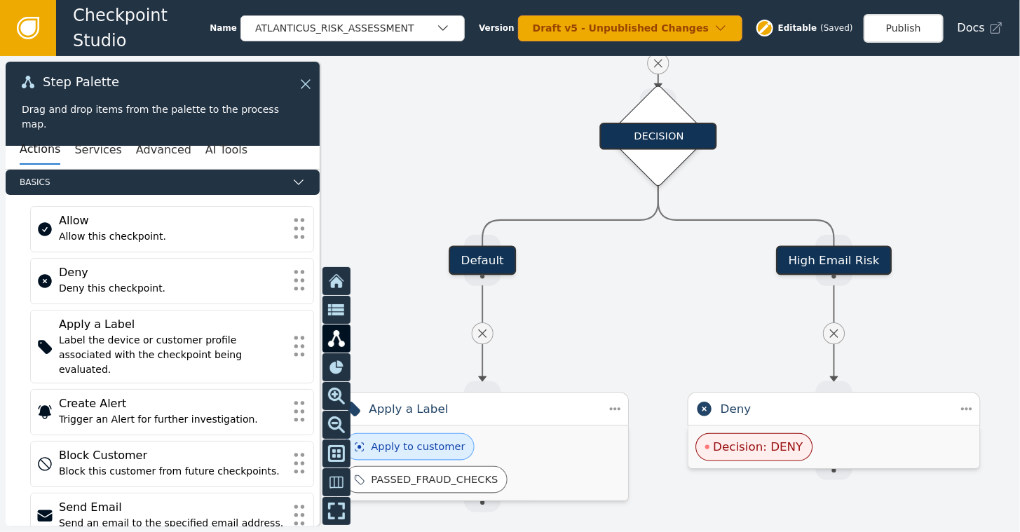
drag, startPoint x: 729, startPoint y: 123, endPoint x: 603, endPoint y: 288, distance: 207.0
click at [603, 288] on div at bounding box center [510, 294] width 1020 height 476
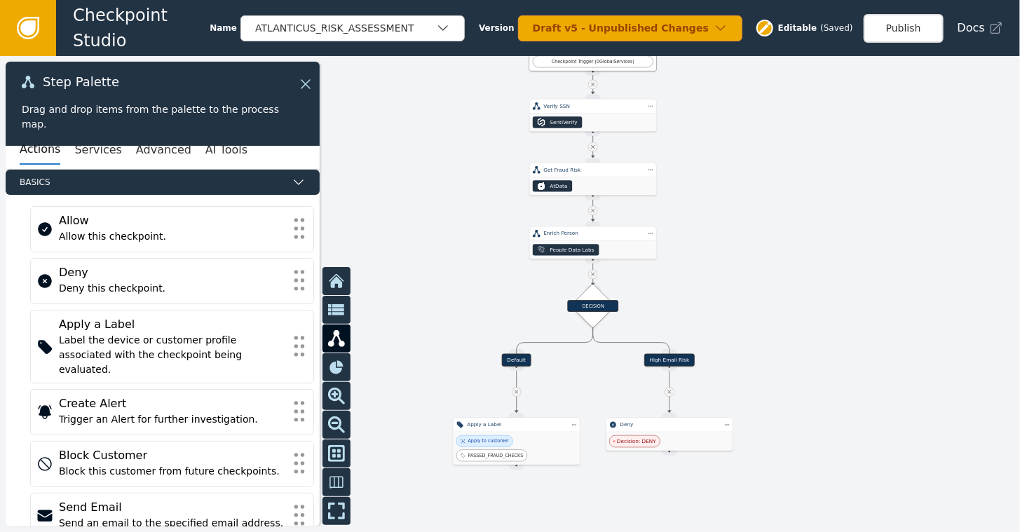
drag, startPoint x: 795, startPoint y: 158, endPoint x: 761, endPoint y: 239, distance: 88.2
click at [761, 239] on div at bounding box center [510, 294] width 1020 height 476
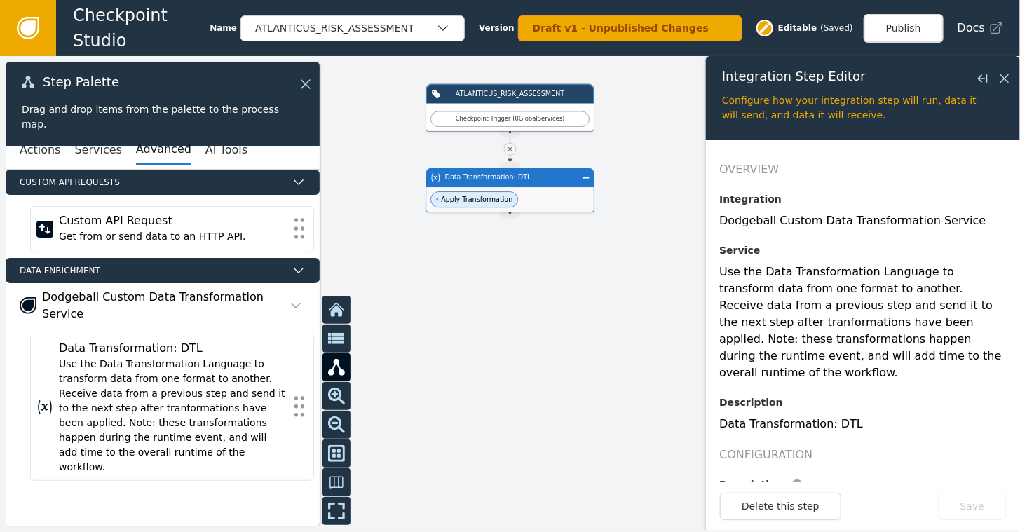
scroll to position [280, 0]
